Goal: Navigation & Orientation: Find specific page/section

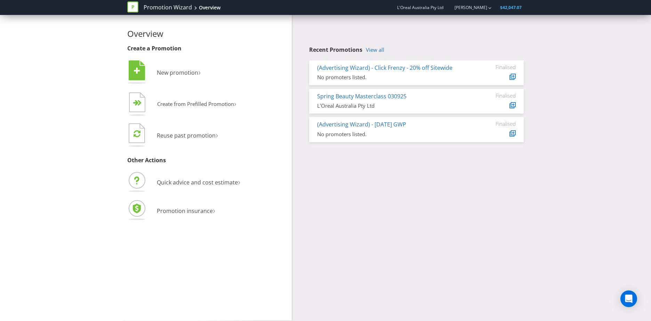
click at [412, 7] on span "L'Oreal Australia Pty Ltd" at bounding box center [420, 8] width 46 height 6
click at [138, 8] on icon at bounding box center [132, 6] width 11 height 11
click at [151, 6] on link "Promotion Wizard" at bounding box center [168, 7] width 48 height 8
click at [136, 10] on icon at bounding box center [132, 6] width 11 height 11
click at [628, 297] on icon "Open Intercom Messenger" at bounding box center [628, 298] width 8 height 9
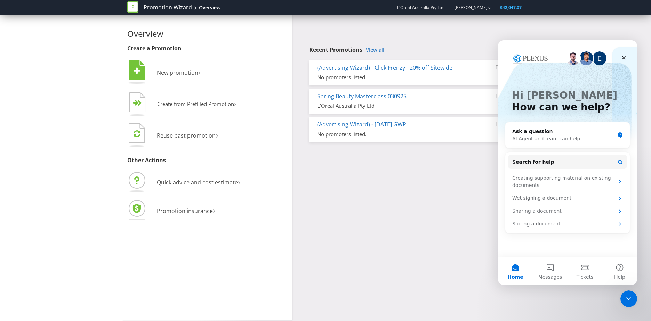
click at [148, 9] on link "Promotion Wizard" at bounding box center [168, 7] width 48 height 8
click at [406, 7] on span "L'Oreal Australia Pty Ltd" at bounding box center [420, 8] width 46 height 6
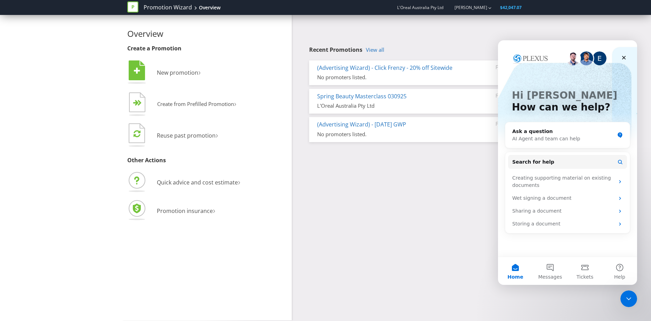
drag, startPoint x: 407, startPoint y: 7, endPoint x: 438, endPoint y: 10, distance: 31.5
click at [408, 7] on span "L'Oreal Australia Pty Ltd" at bounding box center [420, 8] width 46 height 6
click at [505, 10] on span "$42,047.07" at bounding box center [511, 8] width 22 height 6
drag, startPoint x: 505, startPoint y: 10, endPoint x: 499, endPoint y: 7, distance: 6.4
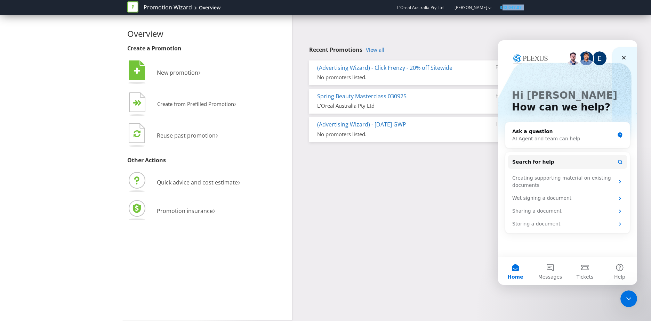
click at [505, 10] on span "$42,047.07" at bounding box center [511, 8] width 22 height 6
click at [624, 62] on div "Close" at bounding box center [623, 57] width 13 height 13
